Goal: Navigation & Orientation: Go to known website

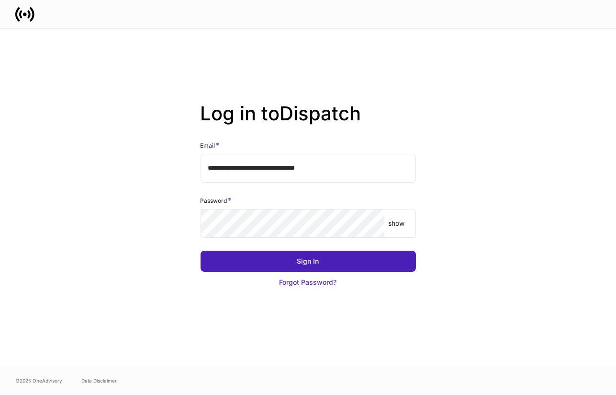
click at [316, 267] on button "Sign In" at bounding box center [309, 261] width 216 height 21
